Goal: Transaction & Acquisition: Subscribe to service/newsletter

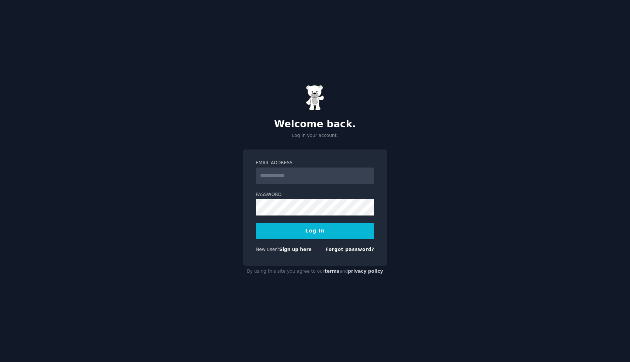
click at [298, 174] on input "Email Address" at bounding box center [315, 175] width 119 height 16
click at [176, 199] on div "Welcome back. Log in your account. Email Address Password Log In New user? Sign…" at bounding box center [315, 181] width 630 height 362
click at [300, 248] on link "Sign up here" at bounding box center [295, 249] width 32 height 5
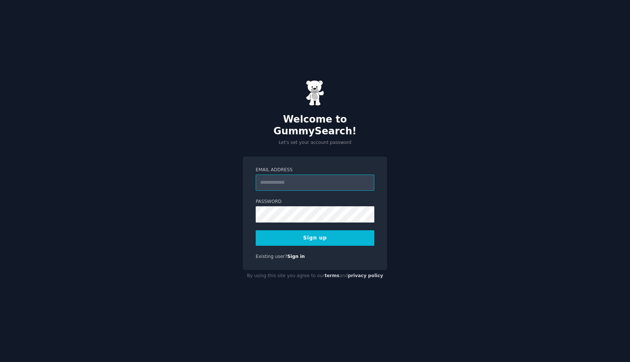
click at [304, 174] on input "Email Address" at bounding box center [315, 182] width 119 height 16
type input "**********"
click at [315, 230] on button "Sign up" at bounding box center [315, 237] width 119 height 15
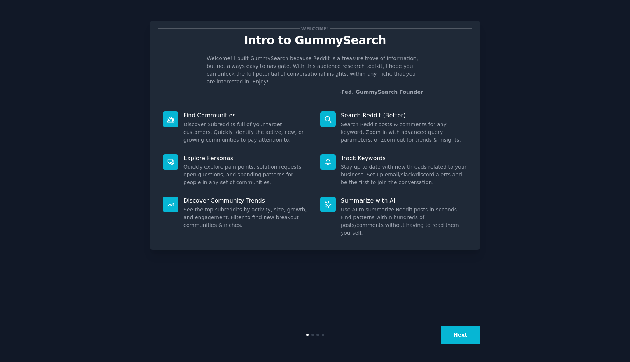
click at [455, 330] on button "Next" at bounding box center [460, 335] width 39 height 18
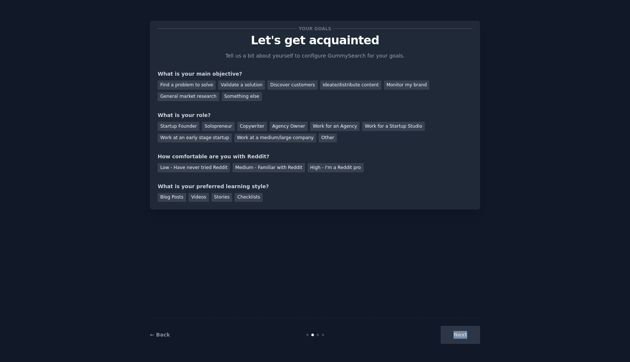
click at [455, 330] on div "Next" at bounding box center [425, 335] width 110 height 18
click at [494, 335] on div "Your goals Let's get acquainted Tell us a bit about yourself to configure Gummy…" at bounding box center [315, 180] width 610 height 341
click at [291, 86] on div "Discover customers" at bounding box center [293, 84] width 50 height 9
click at [183, 125] on div "Startup Founder" at bounding box center [179, 126] width 42 height 9
click at [188, 170] on div "Low - Have never tried Reddit" at bounding box center [194, 167] width 72 height 9
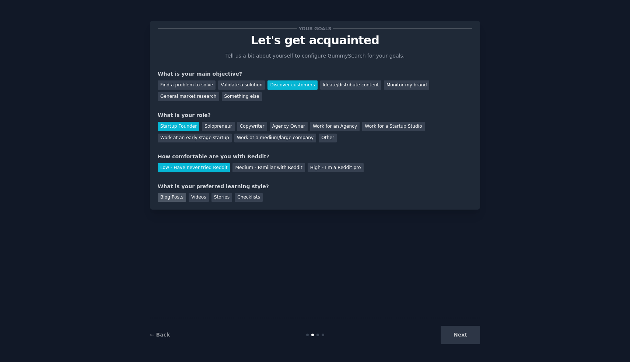
click at [177, 198] on div "Blog Posts" at bounding box center [172, 197] width 28 height 9
click at [463, 327] on button "Next" at bounding box center [460, 335] width 39 height 18
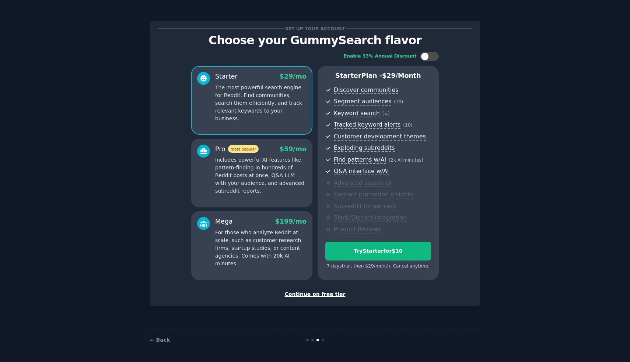
click at [333, 295] on div "Continue on free tier" at bounding box center [315, 294] width 315 height 8
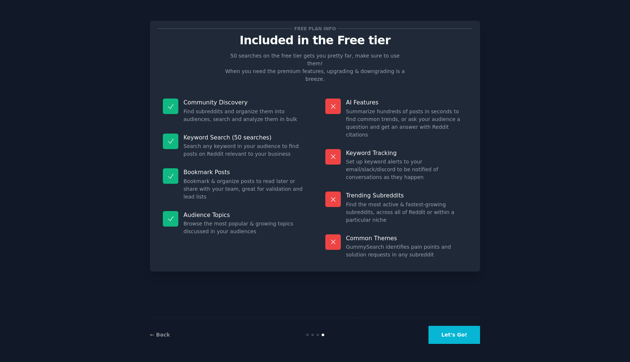
click at [444, 327] on button "Let's Go!" at bounding box center [455, 335] width 52 height 18
